Goal: Task Accomplishment & Management: Use online tool/utility

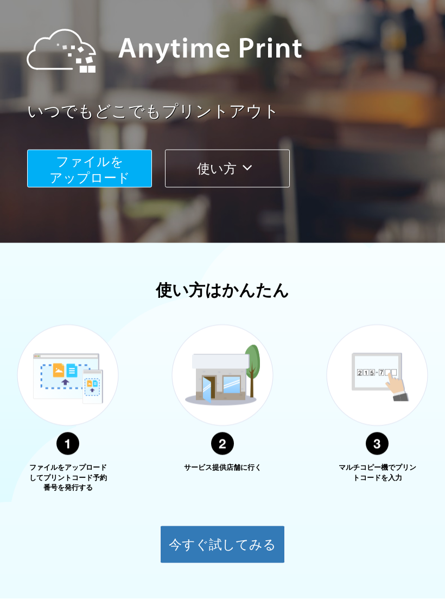
scroll to position [110, 0]
click at [118, 174] on span "ファイルを ​​アップロード" at bounding box center [89, 169] width 81 height 31
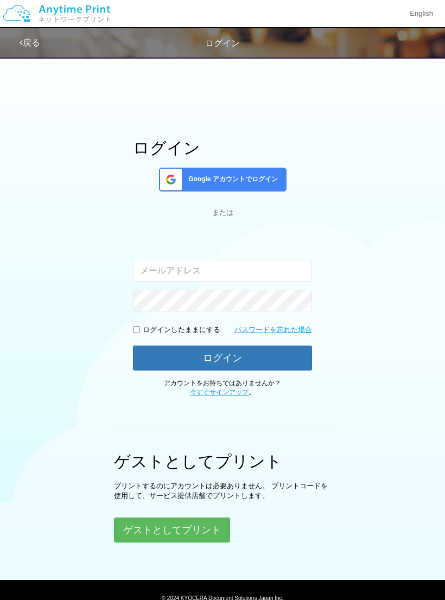
click at [188, 538] on button "ゲストとしてプリント" at bounding box center [172, 530] width 116 height 25
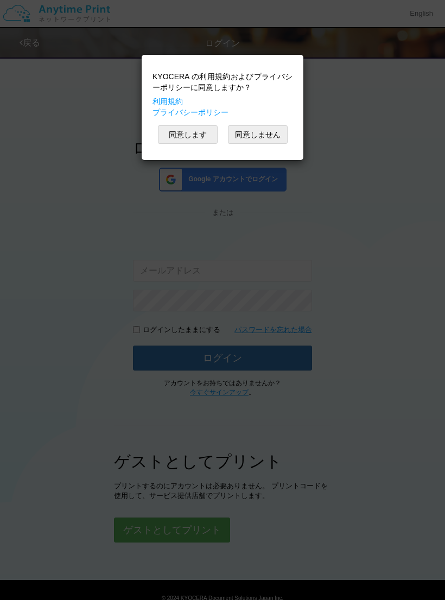
click at [205, 129] on button "同意します" at bounding box center [188, 134] width 60 height 18
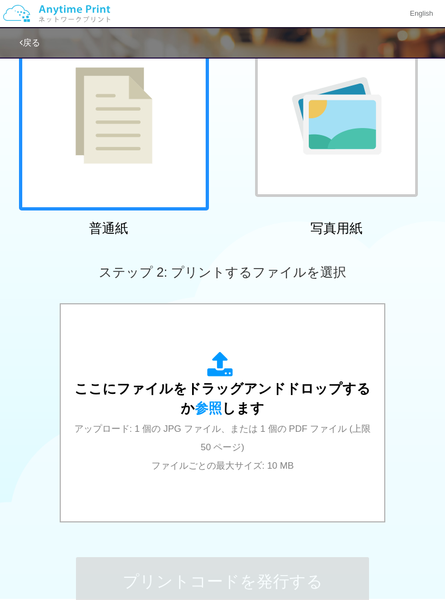
scroll to position [79, 0]
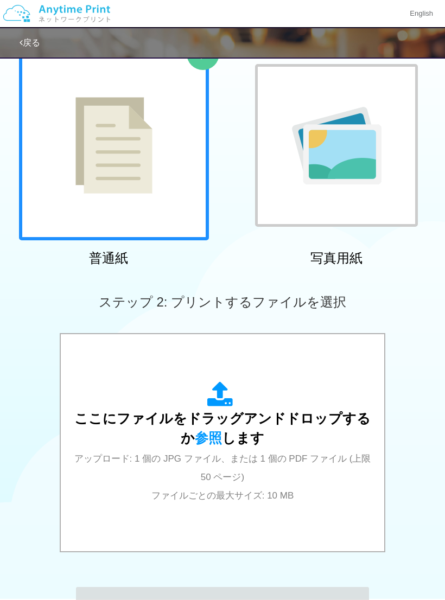
click at [170, 198] on div at bounding box center [114, 145] width 190 height 190
click at [313, 422] on span "ここにファイルをドラッグアンドドロップするか 参照 します" at bounding box center [222, 428] width 296 height 35
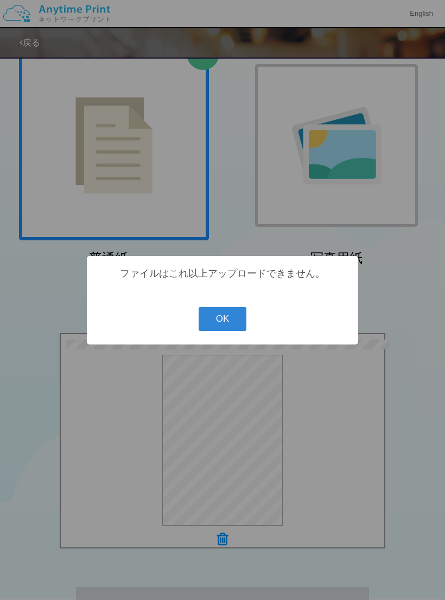
click at [236, 326] on button "OK" at bounding box center [223, 319] width 48 height 24
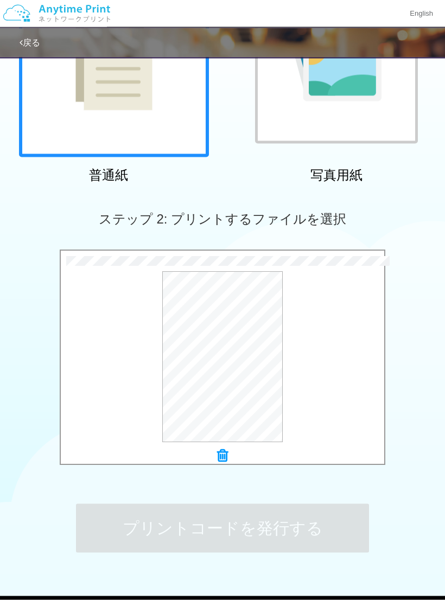
scroll to position [163, 0]
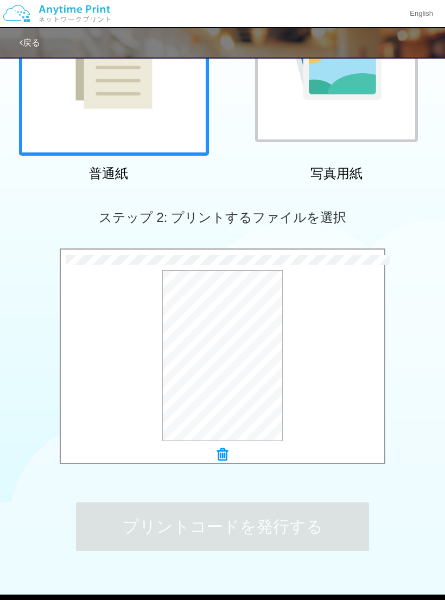
click at [297, 364] on div "プレビュー" at bounding box center [223, 355] width 324 height 171
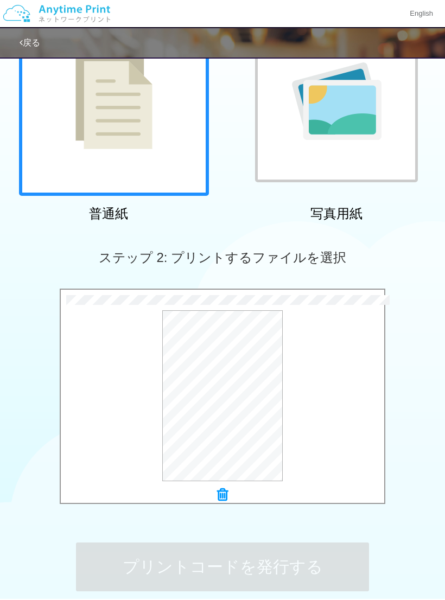
scroll to position [208, 0]
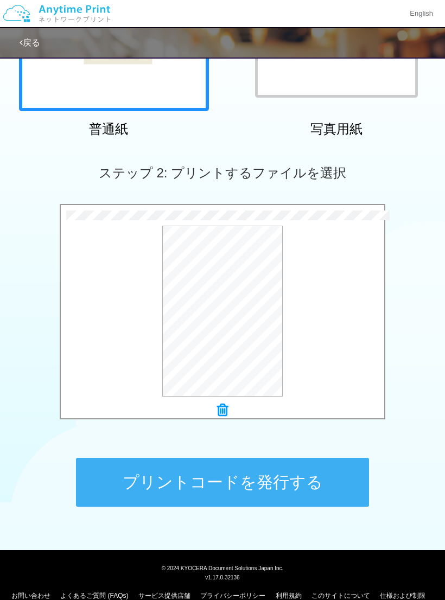
click at [324, 483] on button "プリントコードを発行する" at bounding box center [222, 482] width 293 height 49
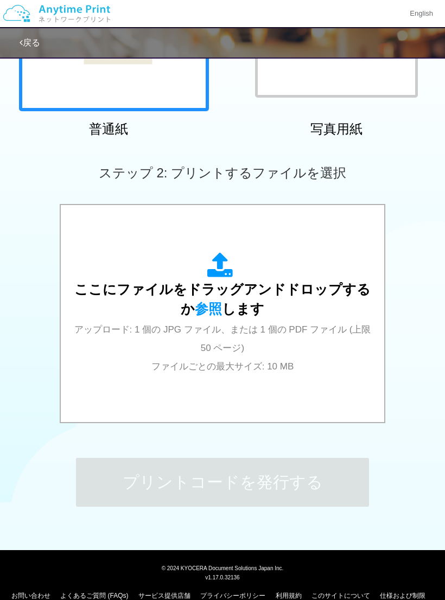
scroll to position [0, 0]
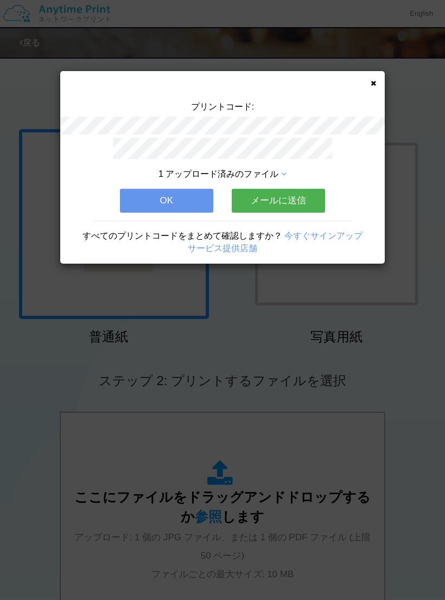
click at [196, 194] on button "OK" at bounding box center [166, 201] width 93 height 24
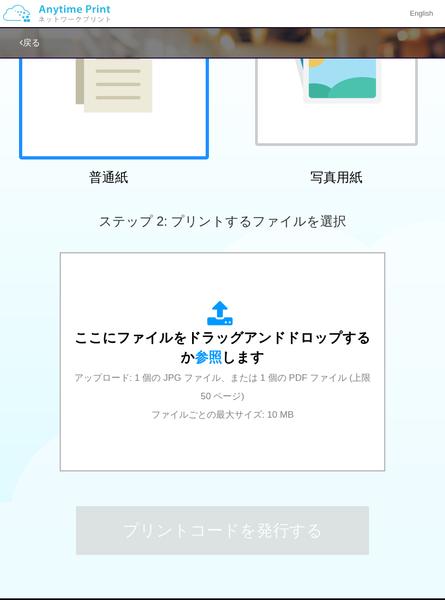
scroll to position [208, 0]
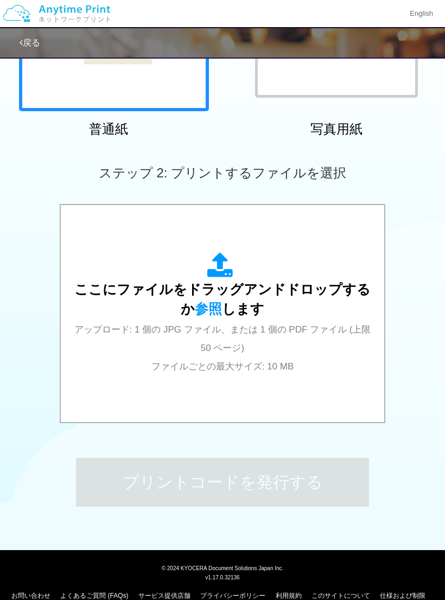
click at [309, 308] on div "ここにファイルをドラッグアンドドロップするか 参照 します アップロード: 1 個の JPG ファイル、または 1 個の PDF ファイル (上限 50 ペー…" at bounding box center [223, 313] width 302 height 123
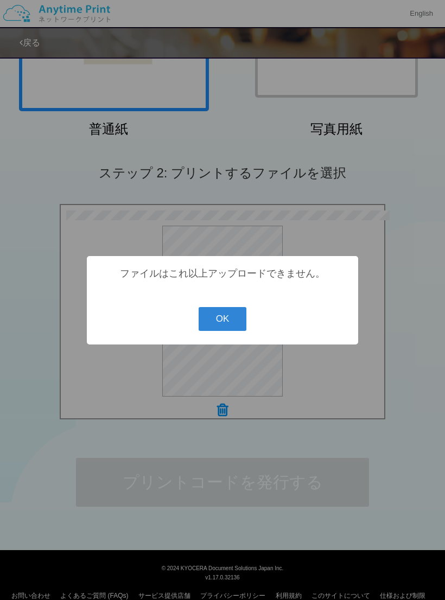
click at [239, 331] on button "OK" at bounding box center [223, 319] width 48 height 24
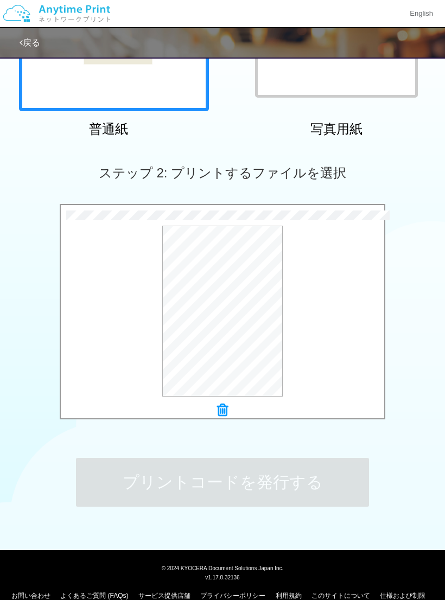
click at [0, 0] on button "プレビュー" at bounding box center [0, 0] width 0 height 0
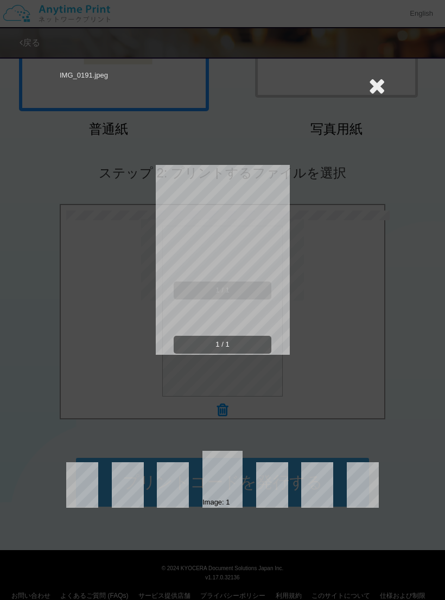
click at [384, 84] on icon at bounding box center [377, 86] width 17 height 22
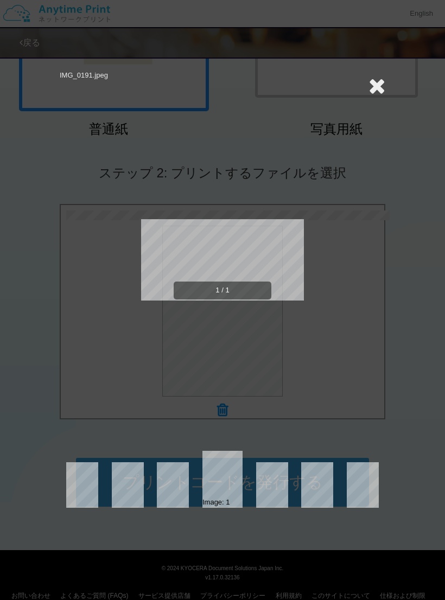
click at [366, 107] on div "IMG_0191.jpeg 1 / 1 Image: 1" at bounding box center [223, 290] width 326 height 438
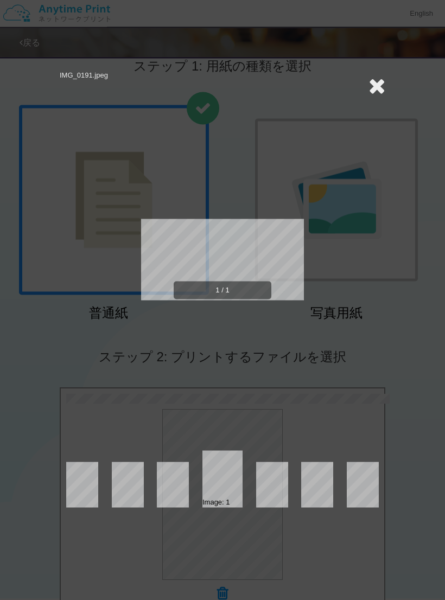
scroll to position [0, 0]
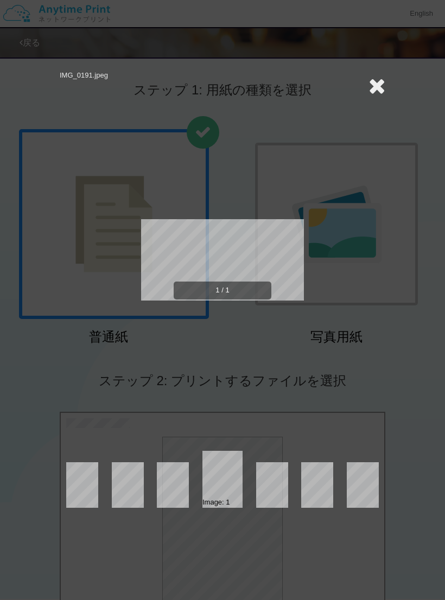
click at [374, 81] on icon at bounding box center [377, 86] width 17 height 22
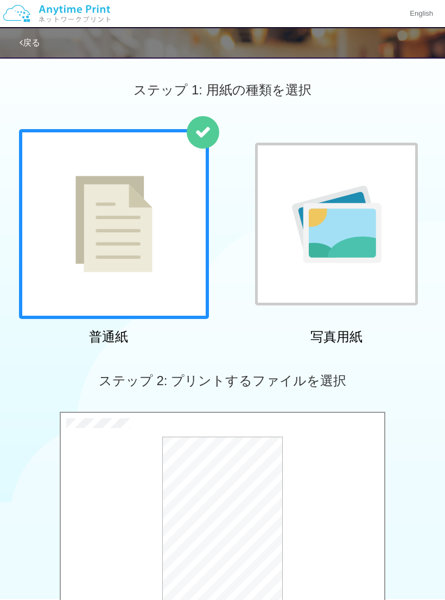
click at [160, 256] on div at bounding box center [114, 224] width 190 height 190
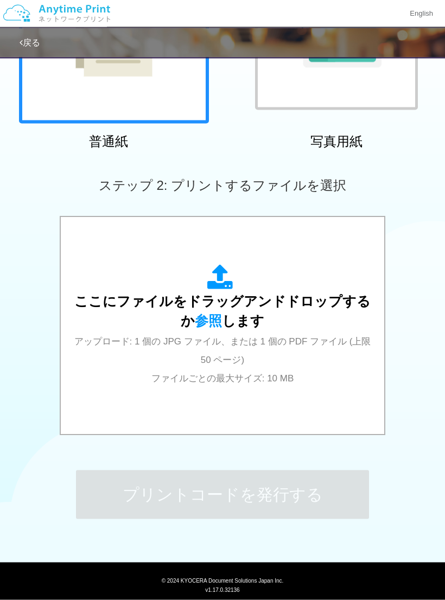
scroll to position [208, 0]
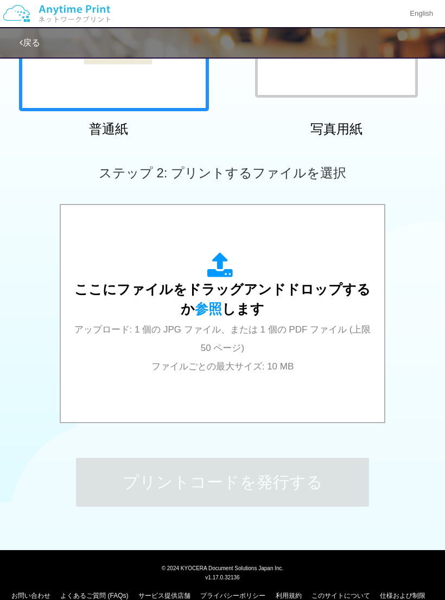
click at [313, 315] on div "ここにファイルをドラッグアンドドロップするか 参照 します アップロード: 1 個の JPG ファイル、または 1 個の PDF ファイル (上限 50 ペー…" at bounding box center [223, 313] width 302 height 123
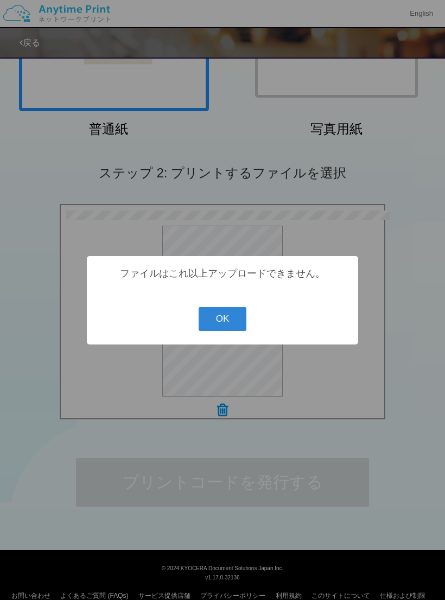
click at [242, 323] on button "OK" at bounding box center [223, 319] width 48 height 24
